Goal: Information Seeking & Learning: Find specific fact

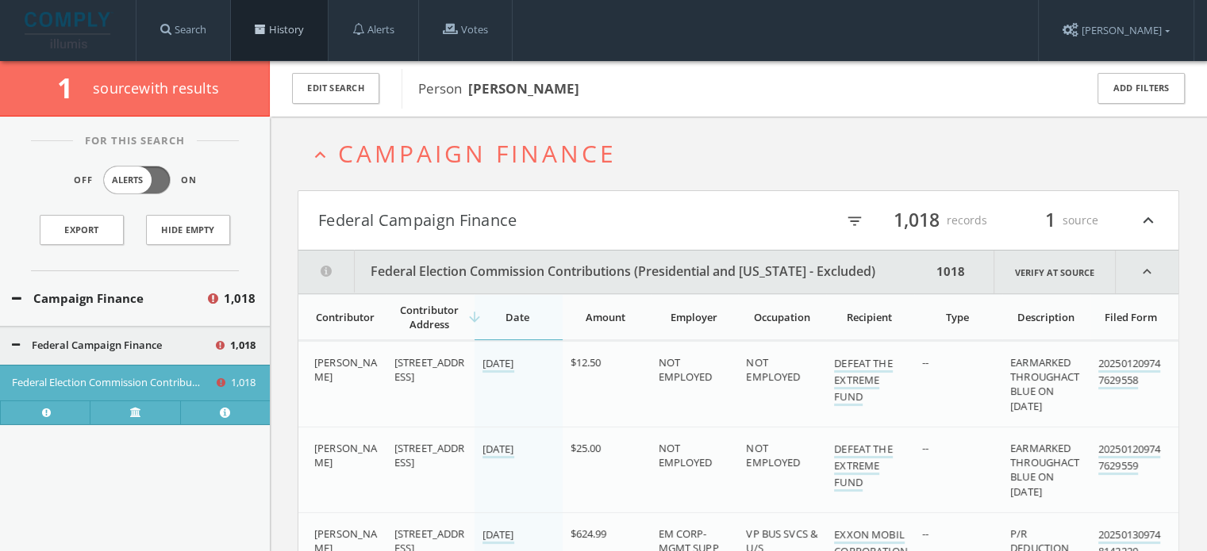
click at [288, 34] on link "History" at bounding box center [279, 30] width 97 height 60
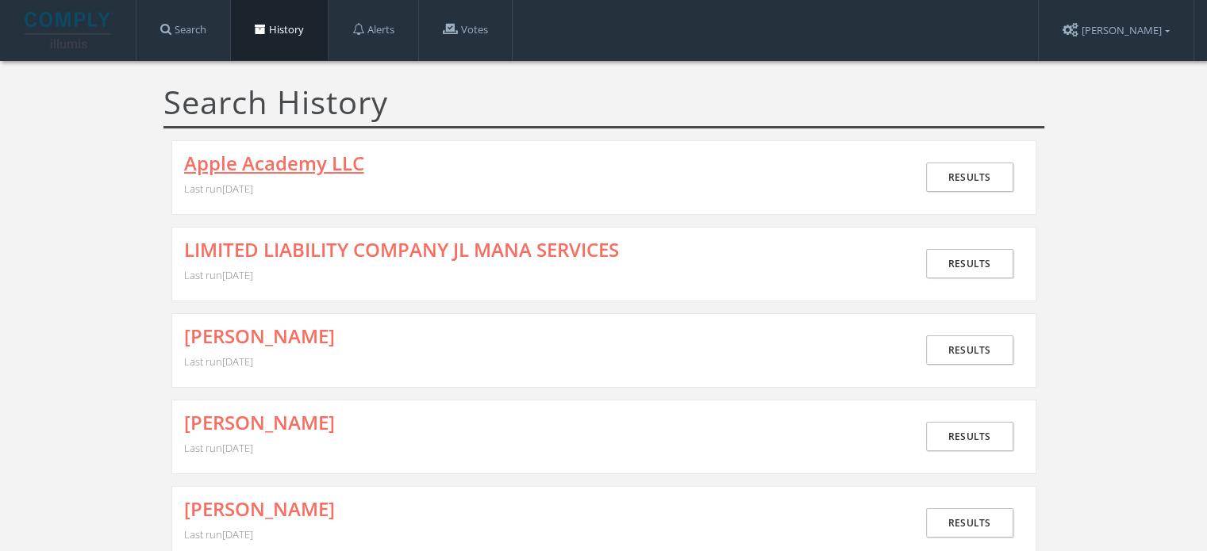
click at [270, 172] on link "Apple Academy LLC" at bounding box center [274, 163] width 180 height 21
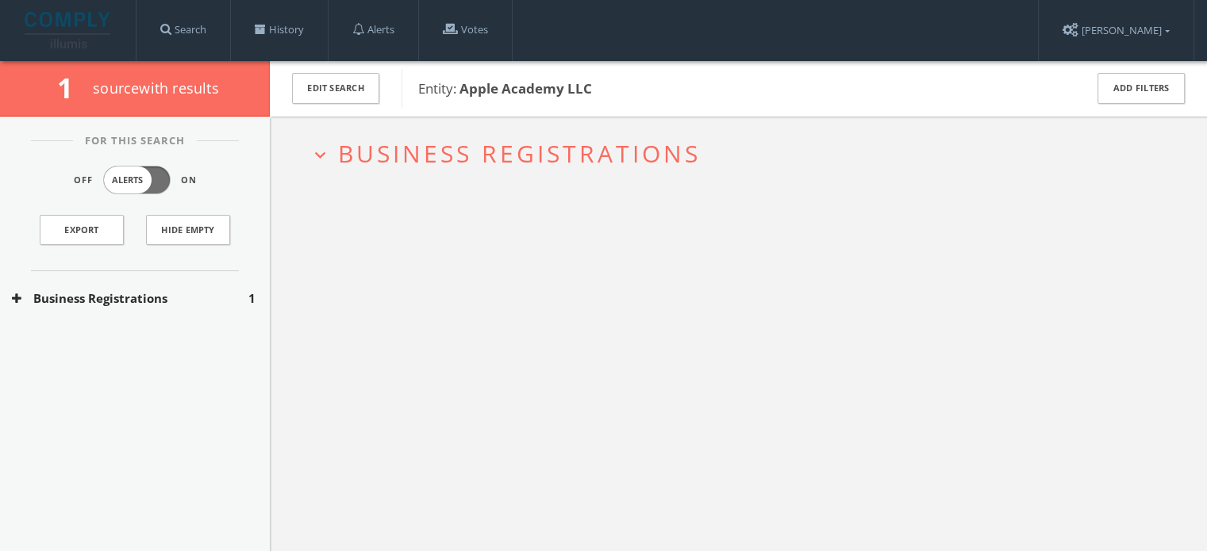
click at [401, 153] on span "Business Registrations" at bounding box center [519, 153] width 363 height 33
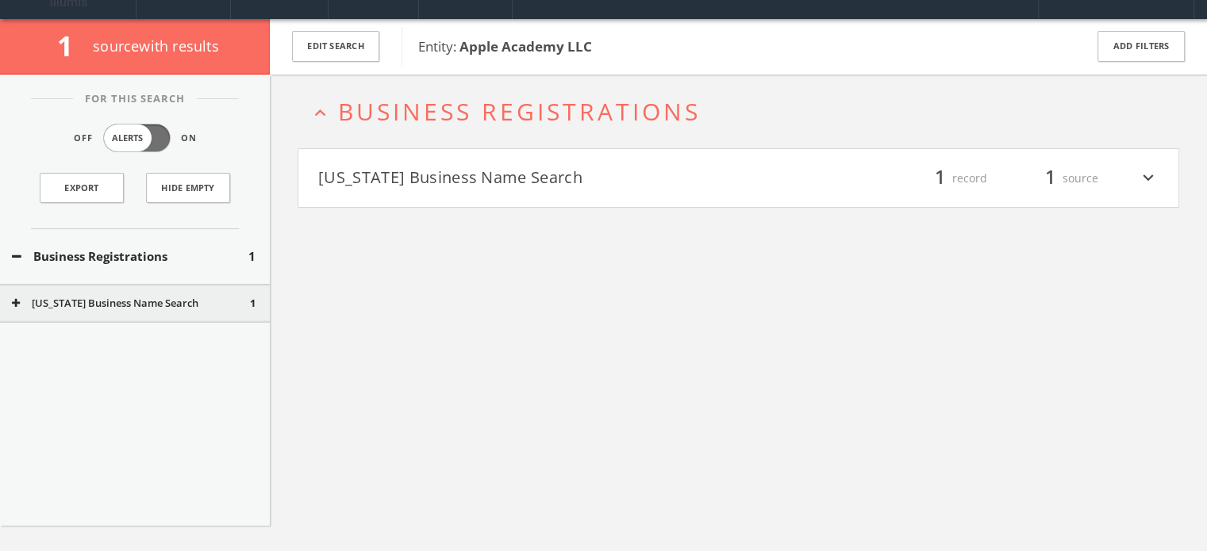
click at [470, 200] on h4 "[US_STATE] Business Name Search filter_list 1 record 1 source expand_more" at bounding box center [738, 178] width 880 height 59
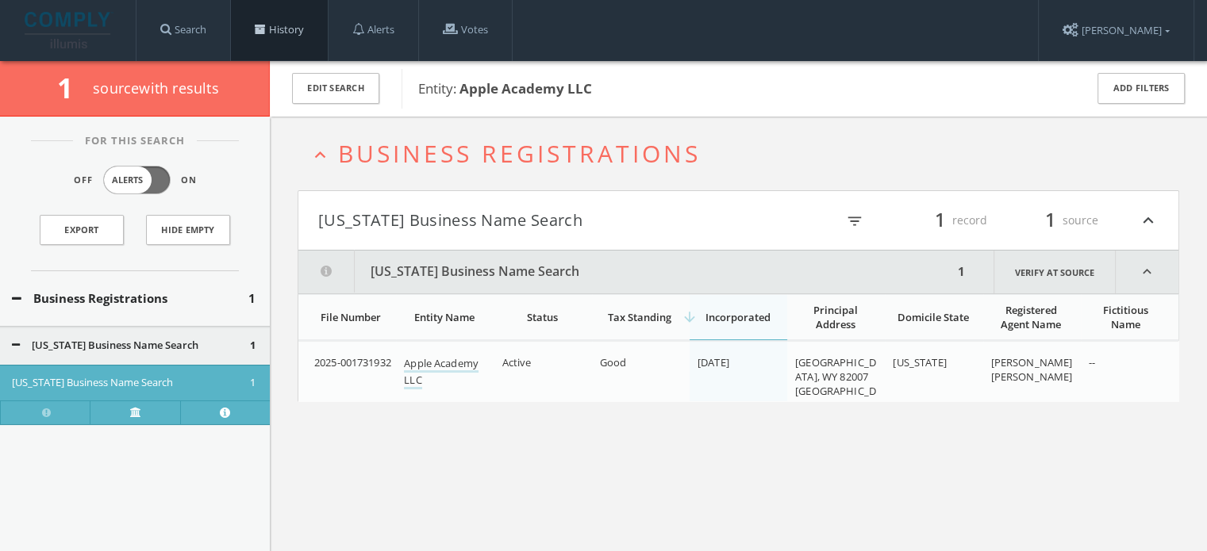
click at [289, 31] on link "History" at bounding box center [279, 30] width 97 height 60
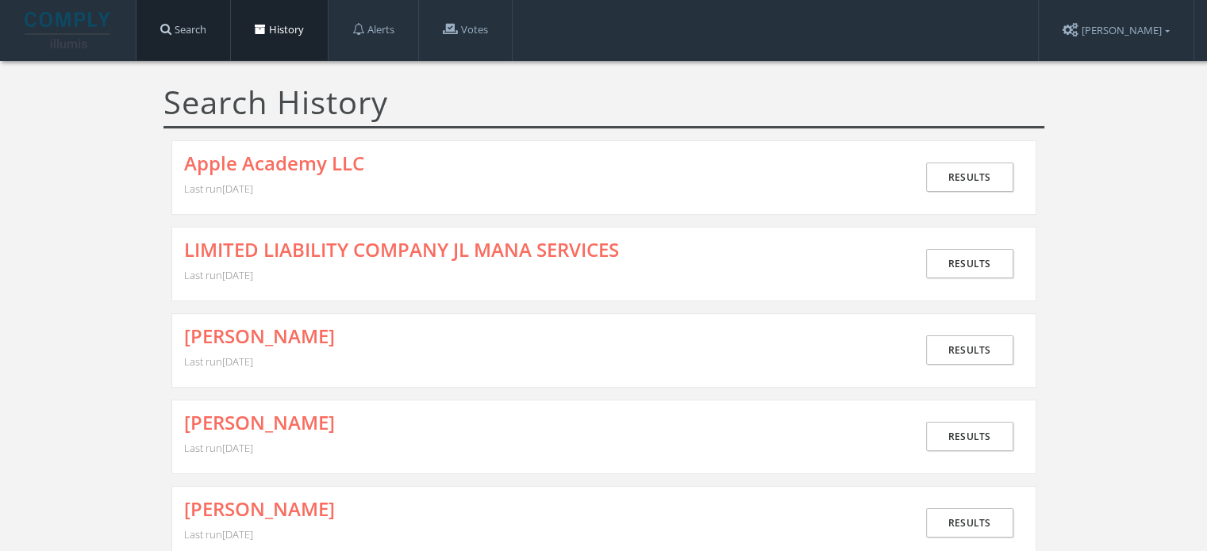
click at [187, 21] on link "Search" at bounding box center [183, 30] width 94 height 60
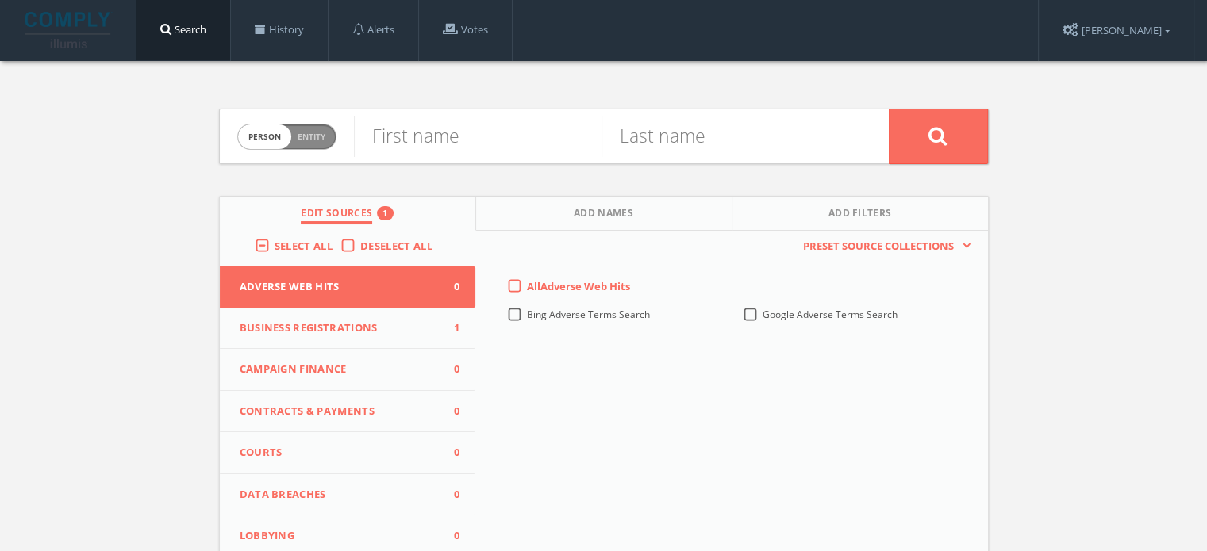
click at [411, 323] on span "Business Registrations" at bounding box center [338, 329] width 197 height 16
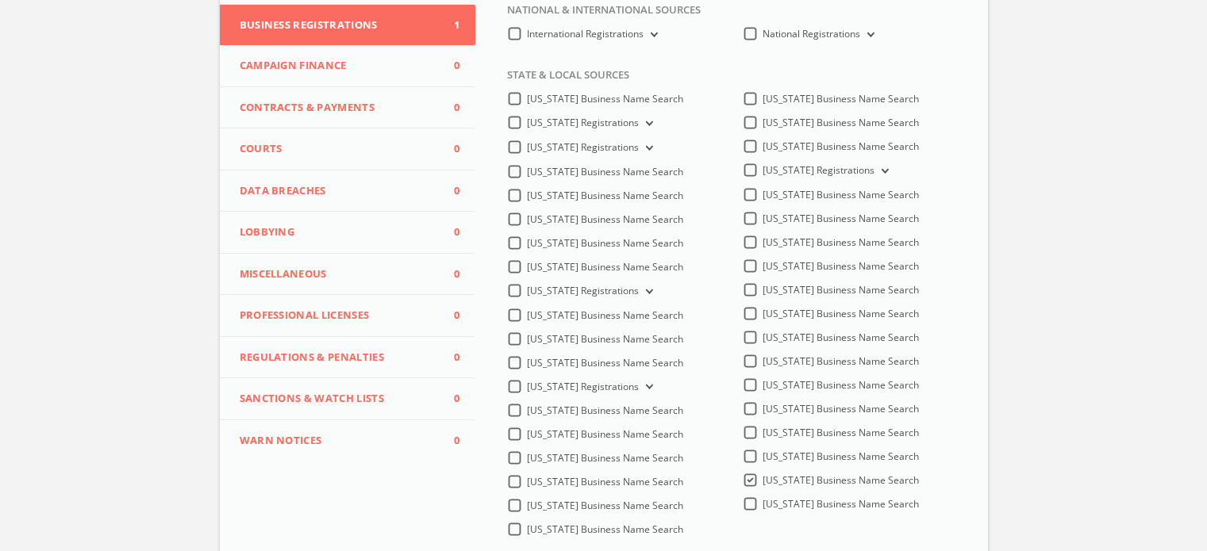
scroll to position [397, 0]
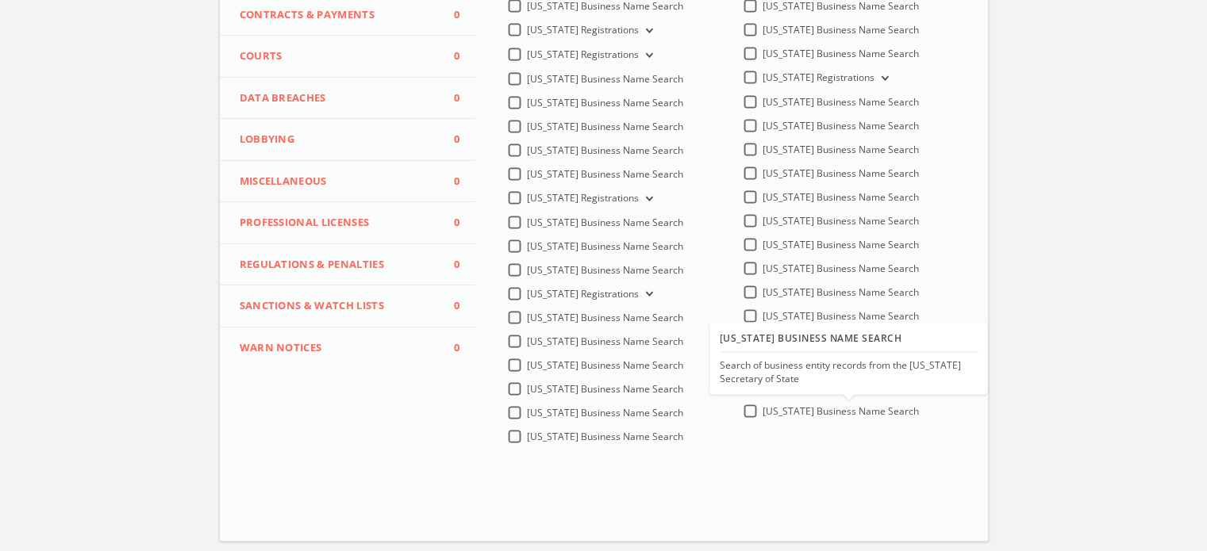
click at [785, 388] on div "[US_STATE] Business Name Search Search of business entity records from the [US_…" at bounding box center [848, 358] width 259 height 66
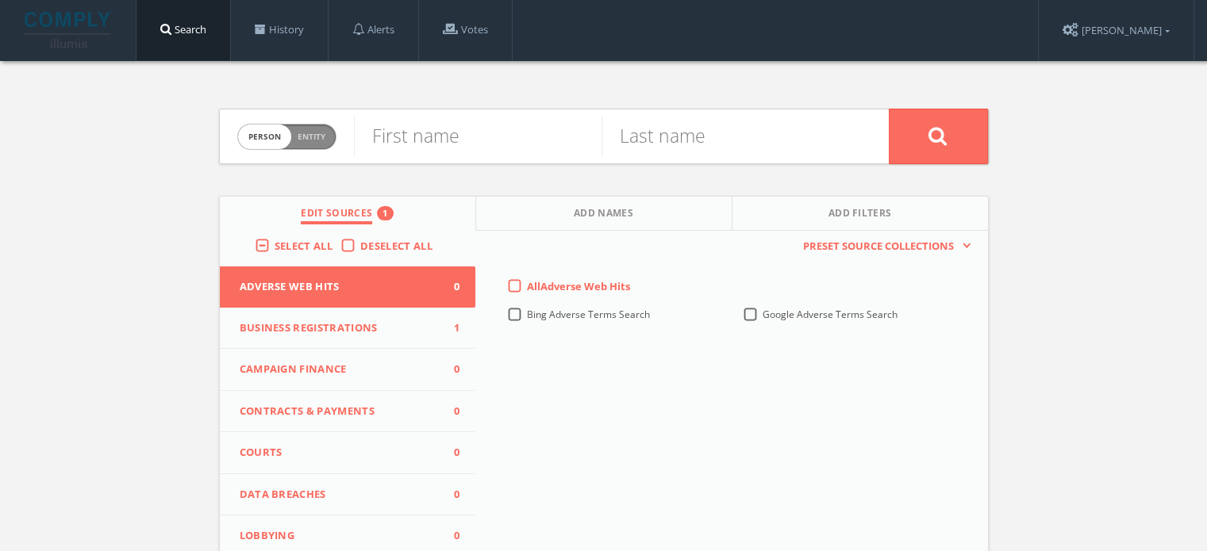
click at [340, 341] on button "Business Registrations 1" at bounding box center [348, 329] width 256 height 42
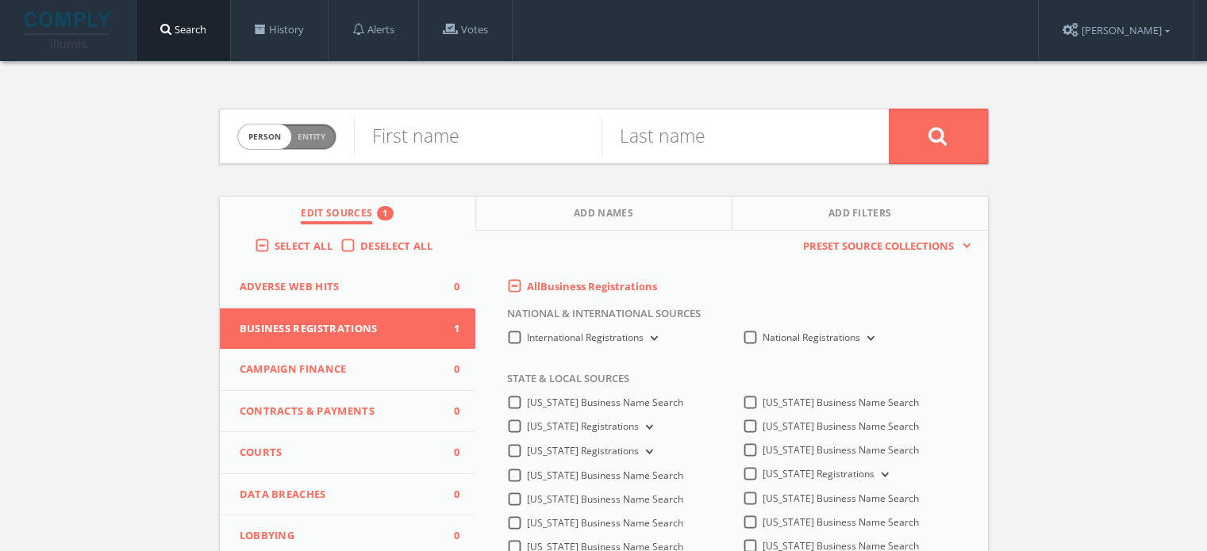
click at [325, 140] on span "Person Entity" at bounding box center [287, 137] width 98 height 25
checkbox input "true"
click at [388, 135] on input "text" at bounding box center [621, 136] width 535 height 41
paste input "CircleTech LLC"
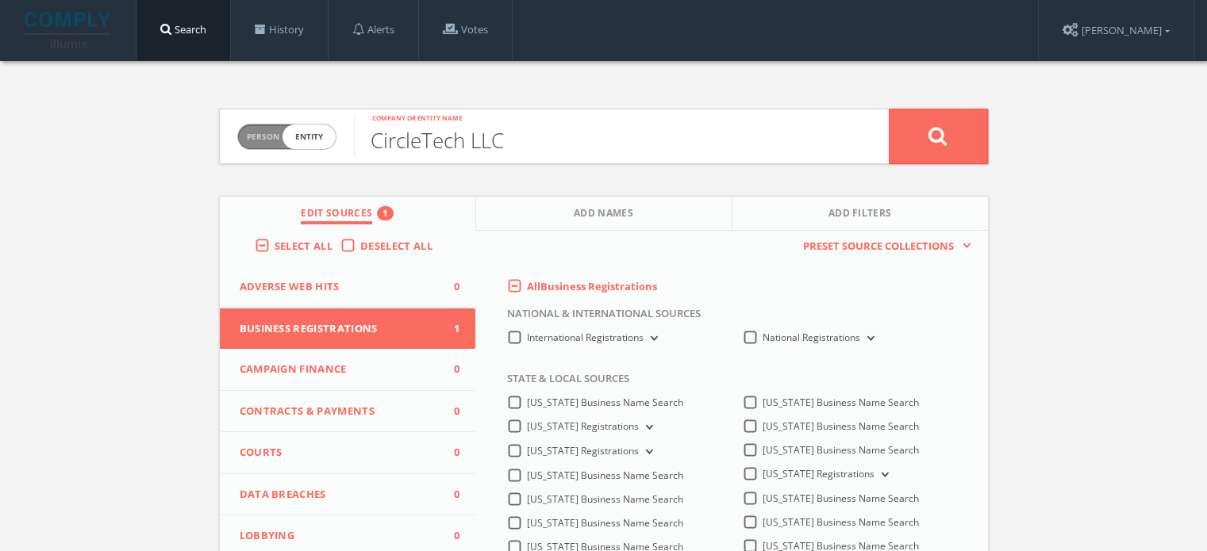
type input "CircleTech LLC"
click at [911, 147] on button at bounding box center [938, 137] width 99 height 56
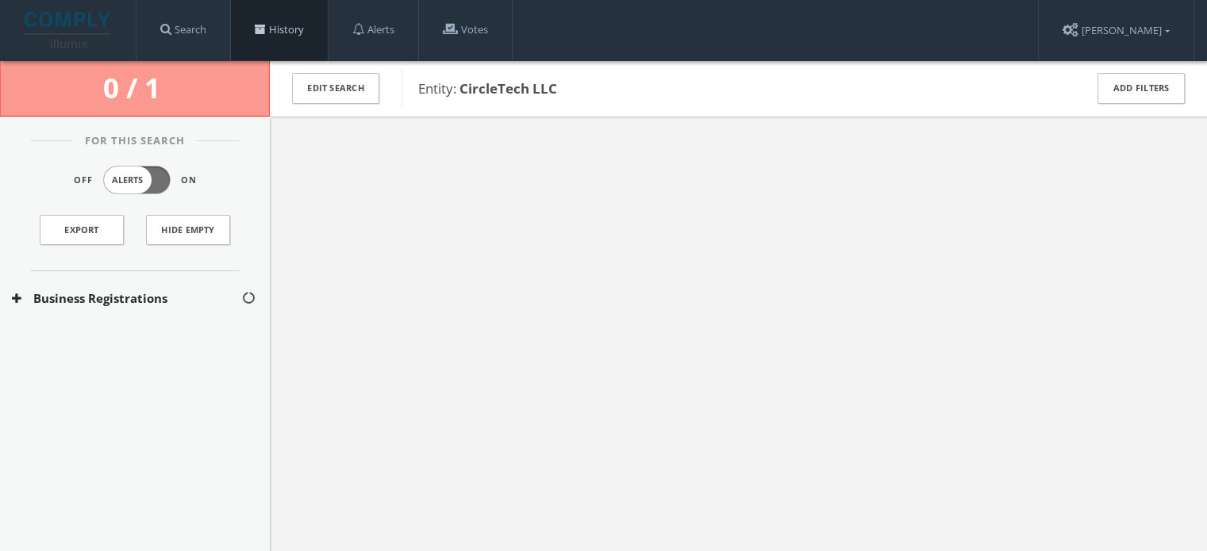
click at [294, 44] on link "History" at bounding box center [279, 30] width 97 height 60
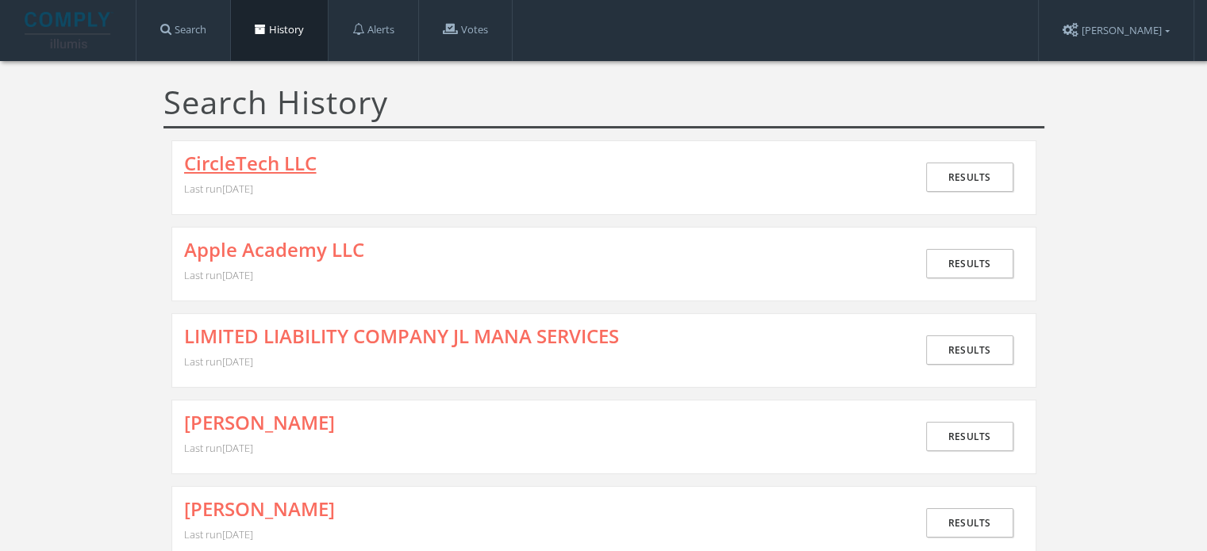
click at [248, 155] on link "CircleTech LLC" at bounding box center [250, 163] width 132 height 21
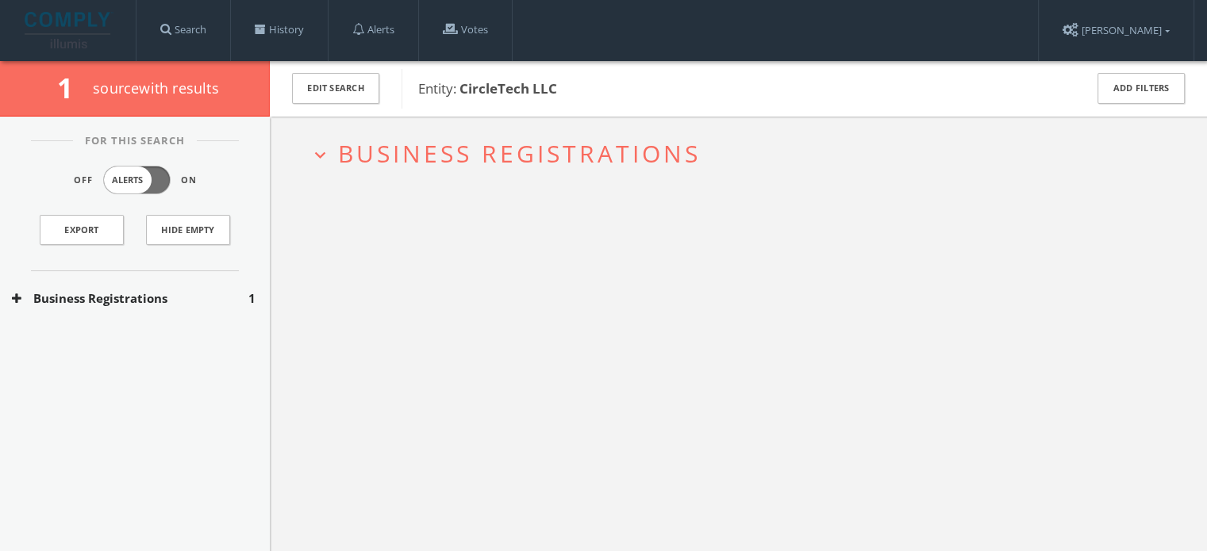
click at [389, 148] on span "Business Registrations" at bounding box center [519, 153] width 363 height 33
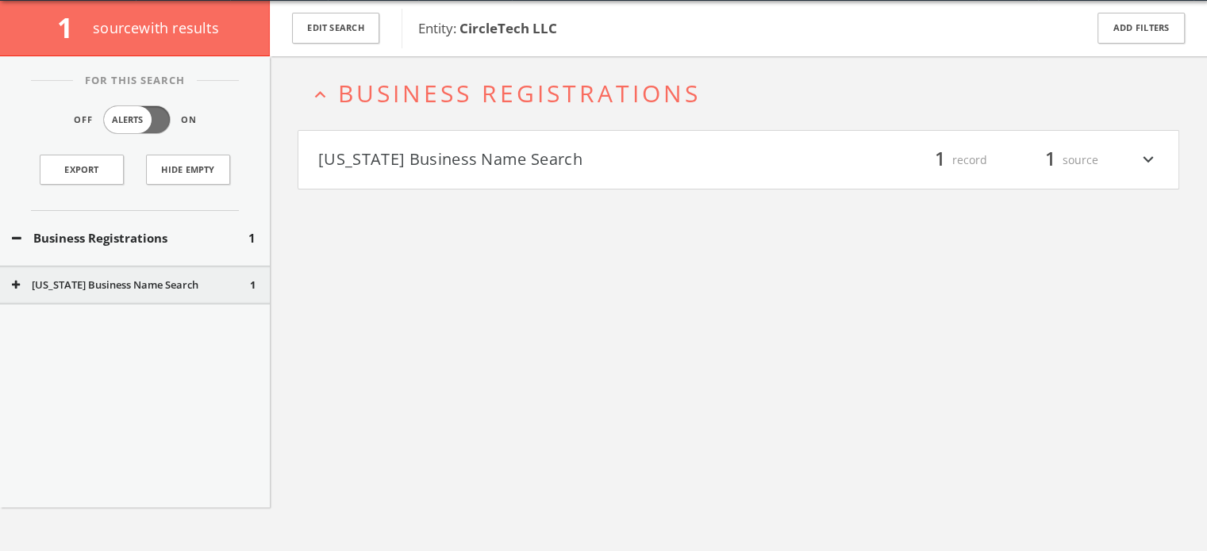
click at [505, 168] on button "[US_STATE] Business Name Search" at bounding box center [528, 160] width 420 height 27
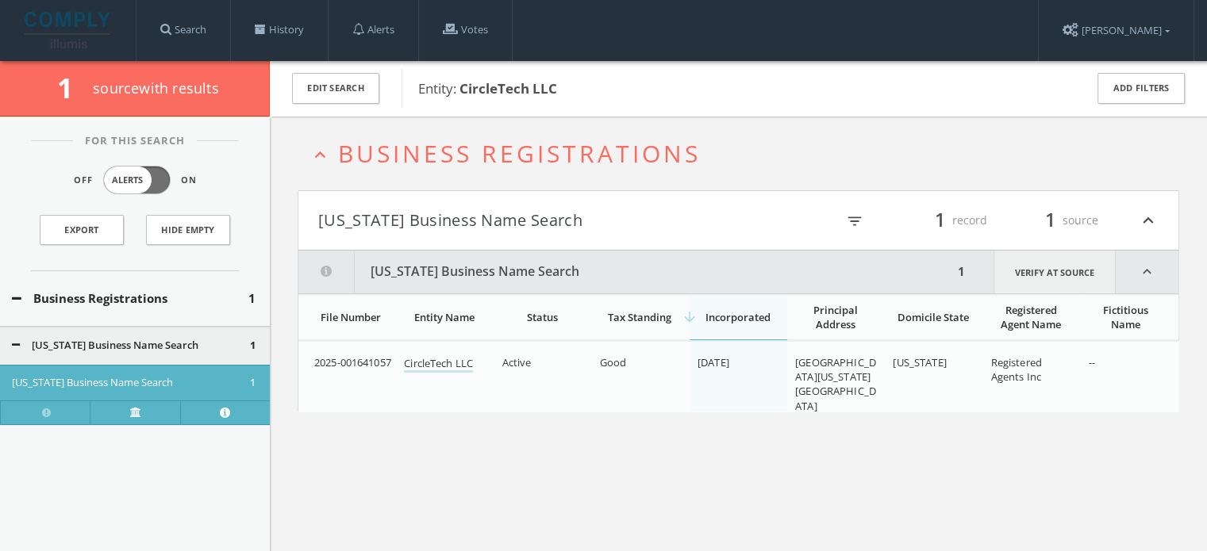
click at [1047, 268] on link "Verify at source" at bounding box center [1054, 272] width 122 height 43
click at [453, 363] on link "CircleTech LLC" at bounding box center [438, 364] width 69 height 17
click at [256, 19] on link "History" at bounding box center [279, 30] width 97 height 60
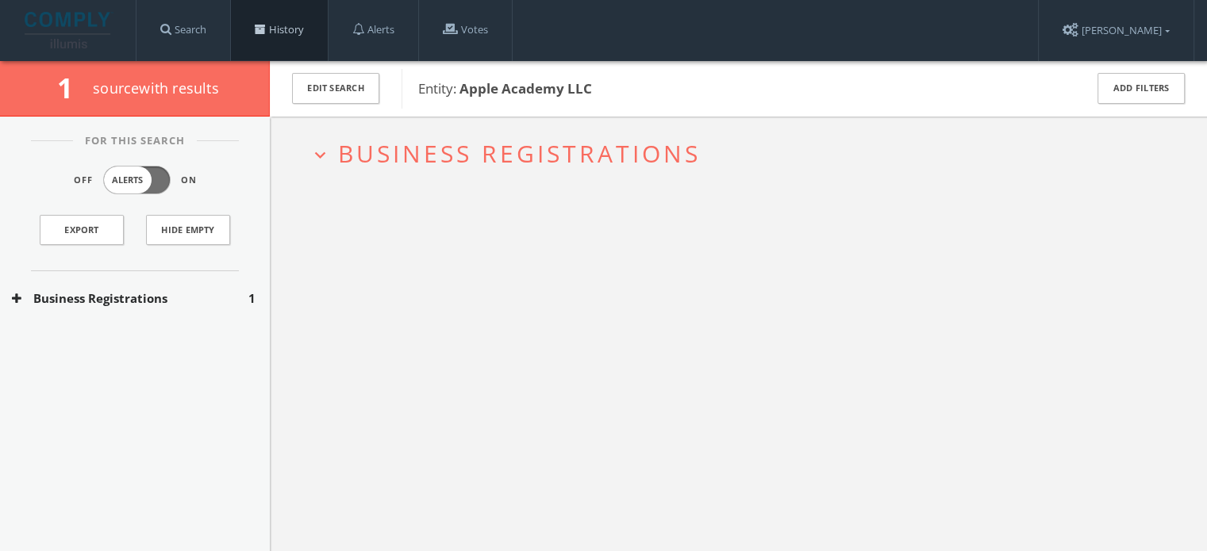
click at [282, 31] on link "History" at bounding box center [279, 30] width 97 height 60
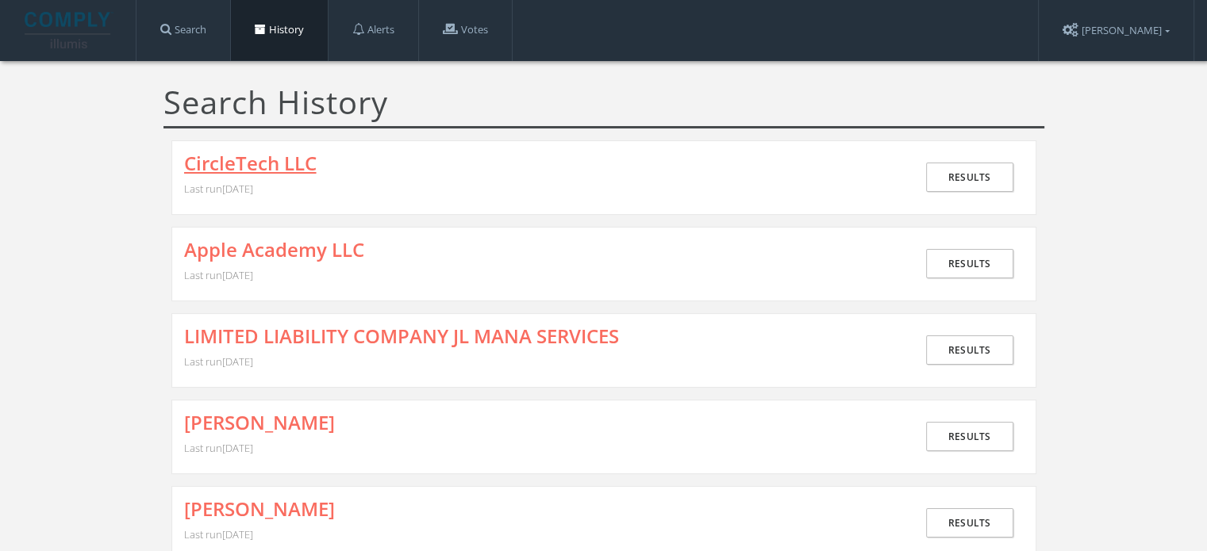
click at [221, 153] on link "CircleTech LLC" at bounding box center [250, 163] width 132 height 21
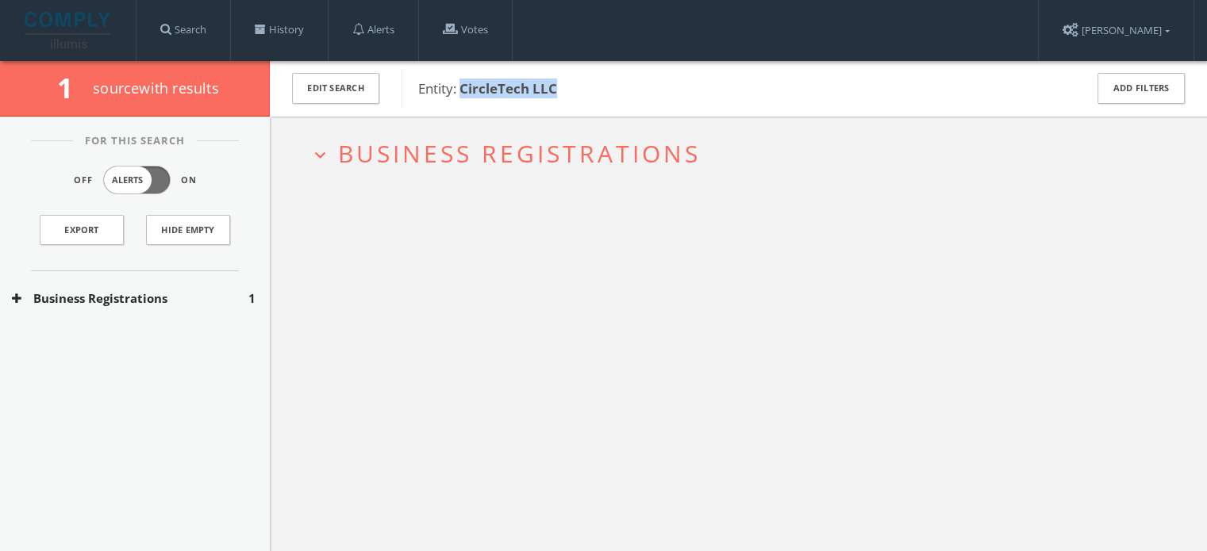
drag, startPoint x: 568, startPoint y: 90, endPoint x: 459, endPoint y: 99, distance: 109.8
click at [459, 99] on div "Entity: CircleTech LLC" at bounding box center [732, 89] width 662 height 40
copy b "CircleTech LLC"
